Goal: Task Accomplishment & Management: Complete application form

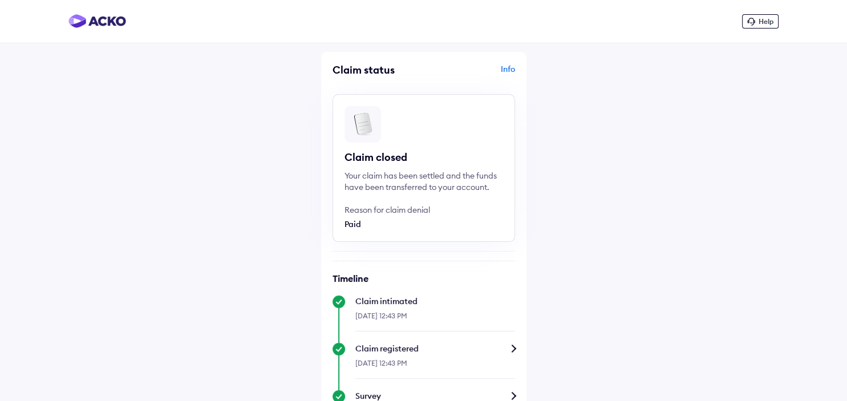
click at [765, 23] on span "Help" at bounding box center [765, 21] width 15 height 9
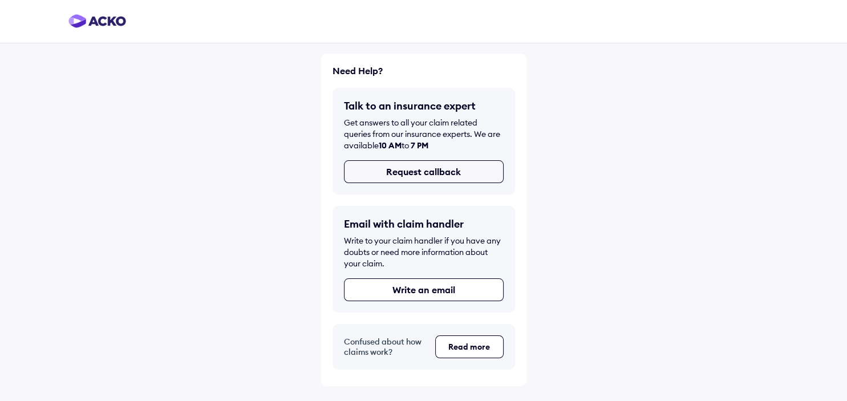
click at [435, 173] on button "Request callback" at bounding box center [424, 171] width 160 height 23
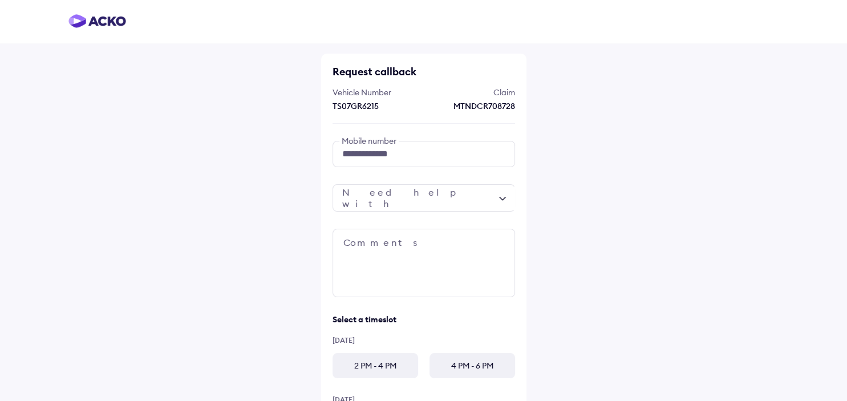
click at [444, 196] on div at bounding box center [423, 197] width 182 height 27
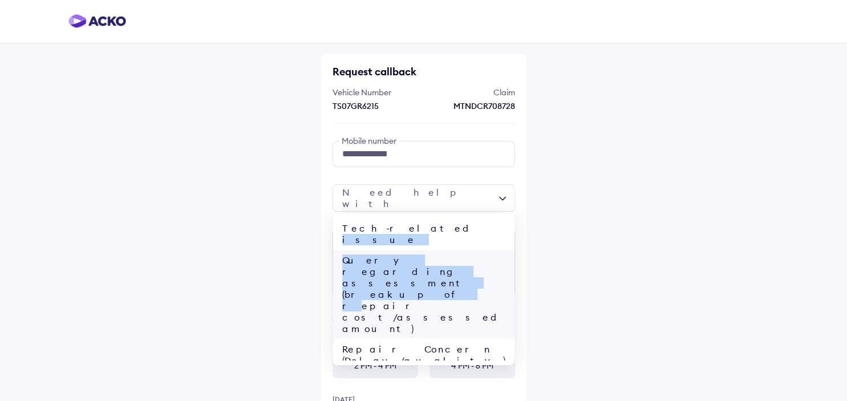
drag, startPoint x: 393, startPoint y: 226, endPoint x: 396, endPoint y: 255, distance: 28.6
click at [396, 255] on div "Tech-related issue Query regarding assessment (breakup of repair cost/assessed …" at bounding box center [423, 289] width 181 height 143
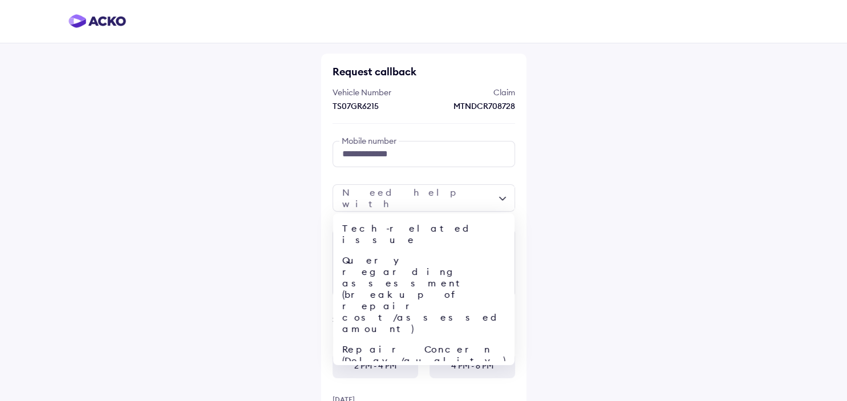
drag, startPoint x: 735, startPoint y: 221, endPoint x: 538, endPoint y: 236, distance: 197.3
click at [735, 220] on div "**********" at bounding box center [423, 254] width 847 height 508
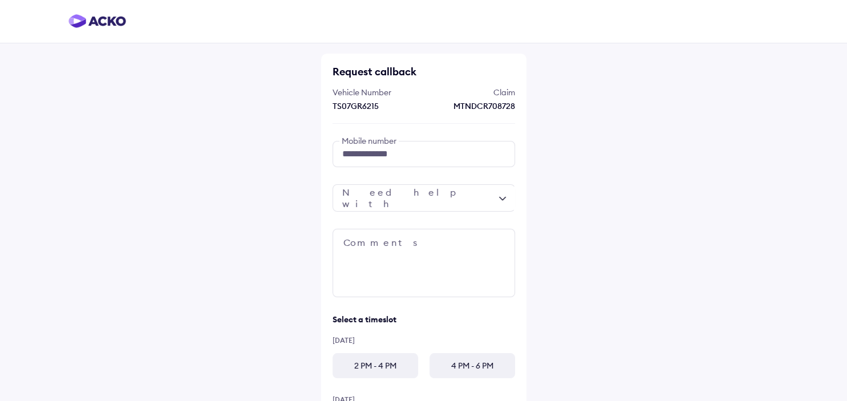
click at [396, 197] on div at bounding box center [423, 197] width 182 height 27
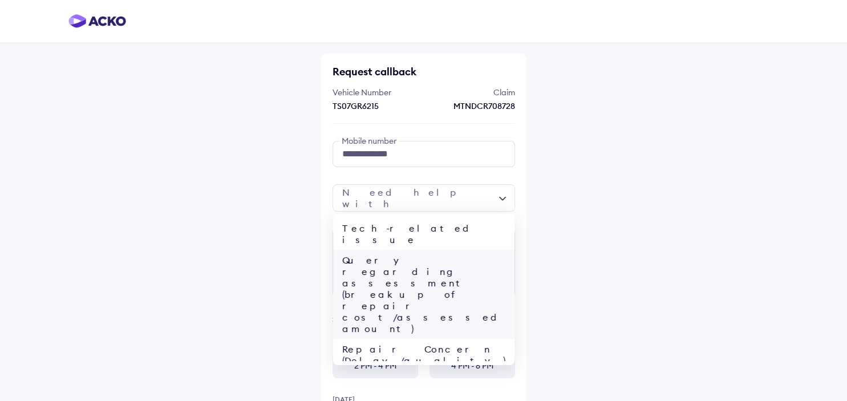
click at [388, 255] on div "Query regarding assessment (breakup of repair cost/assessed amount)" at bounding box center [423, 294] width 181 height 89
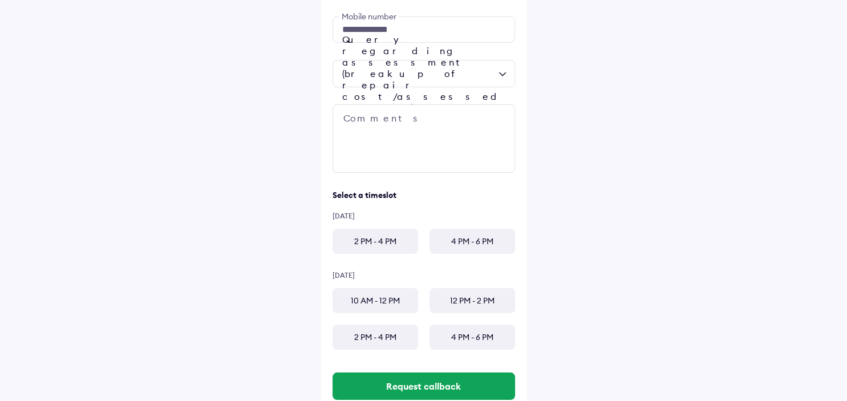
scroll to position [157, 0]
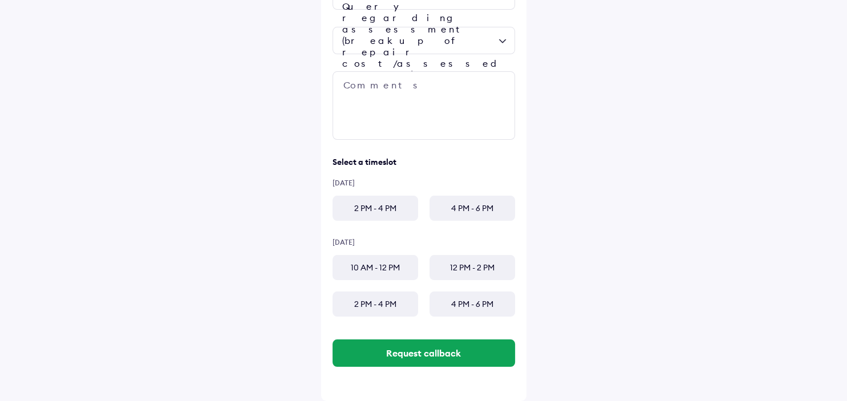
click at [375, 267] on div "10 AM - 12 PM" at bounding box center [375, 267] width 86 height 25
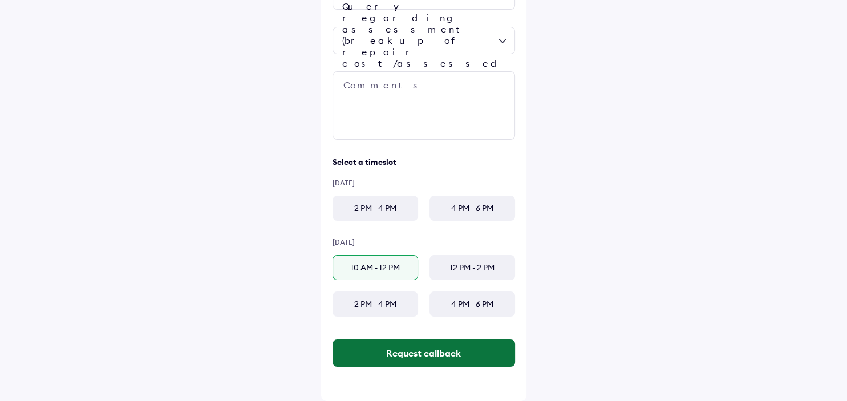
click at [415, 353] on button "Request callback" at bounding box center [423, 352] width 182 height 27
